Goal: Information Seeking & Learning: Understand process/instructions

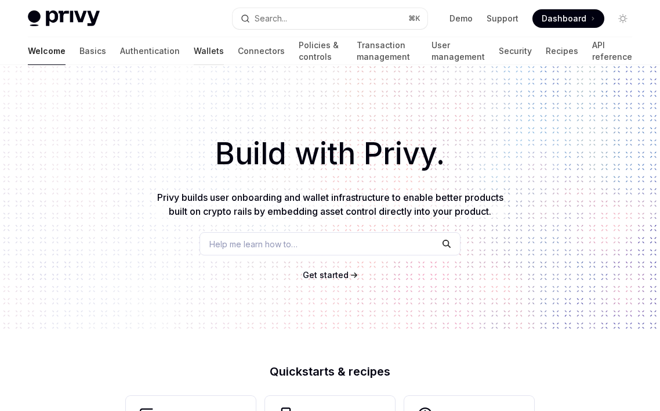
click at [194, 47] on link "Wallets" at bounding box center [209, 51] width 30 height 28
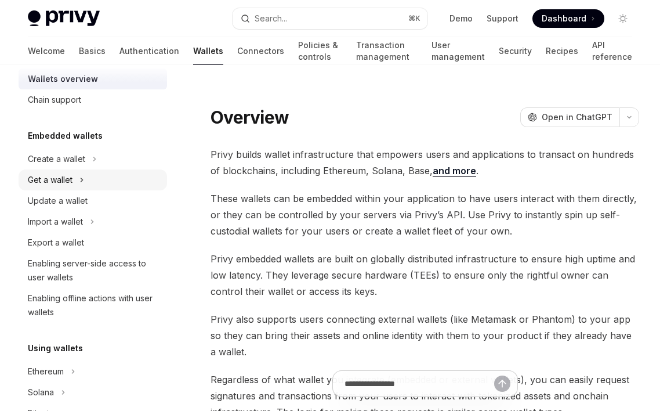
scroll to position [21, 0]
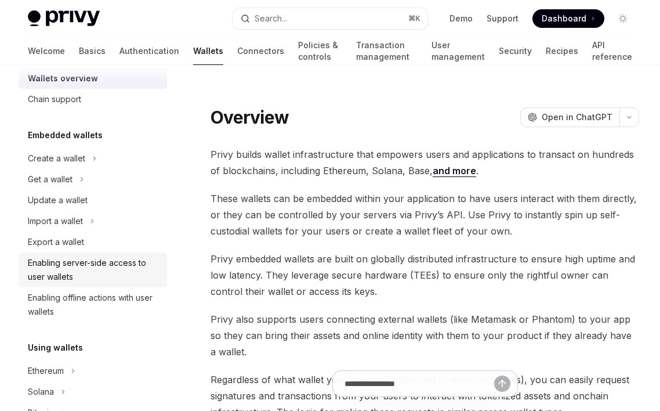
click at [74, 271] on div "Enabling server-side access to user wallets" at bounding box center [94, 270] width 132 height 28
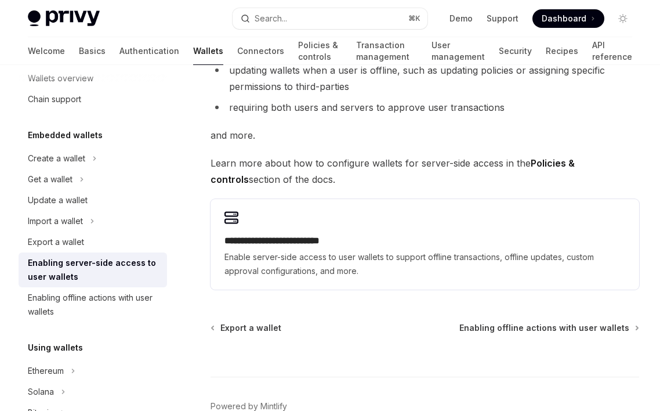
scroll to position [234, 0]
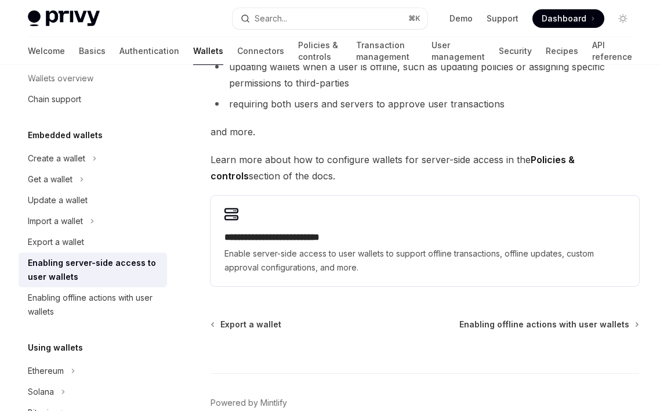
click at [465, 234] on h2 "**********" at bounding box center [425, 237] width 401 height 14
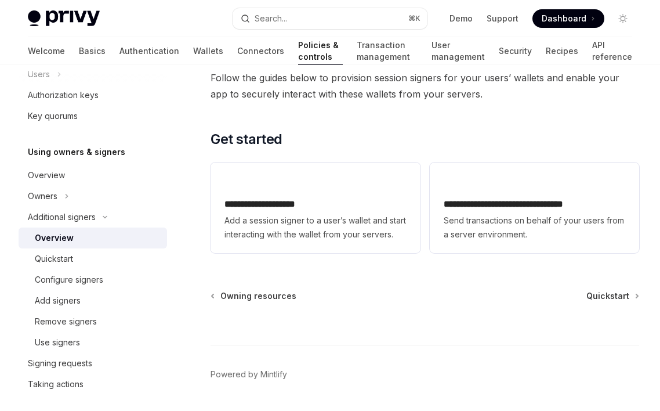
scroll to position [331, 0]
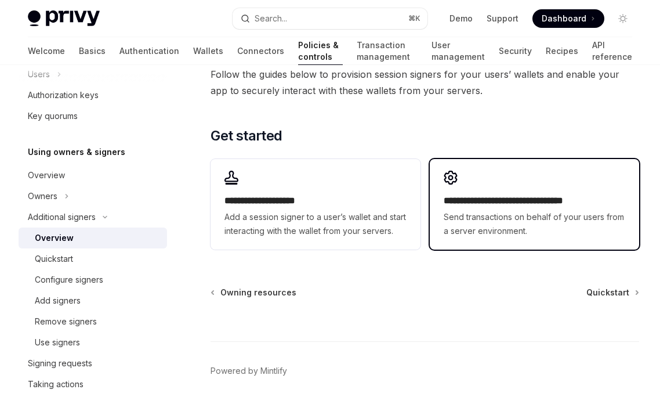
click at [528, 210] on span "Send transactions on behalf of your users from a server environment." at bounding box center [535, 224] width 182 height 28
type textarea "*"
